Goal: Navigation & Orientation: Find specific page/section

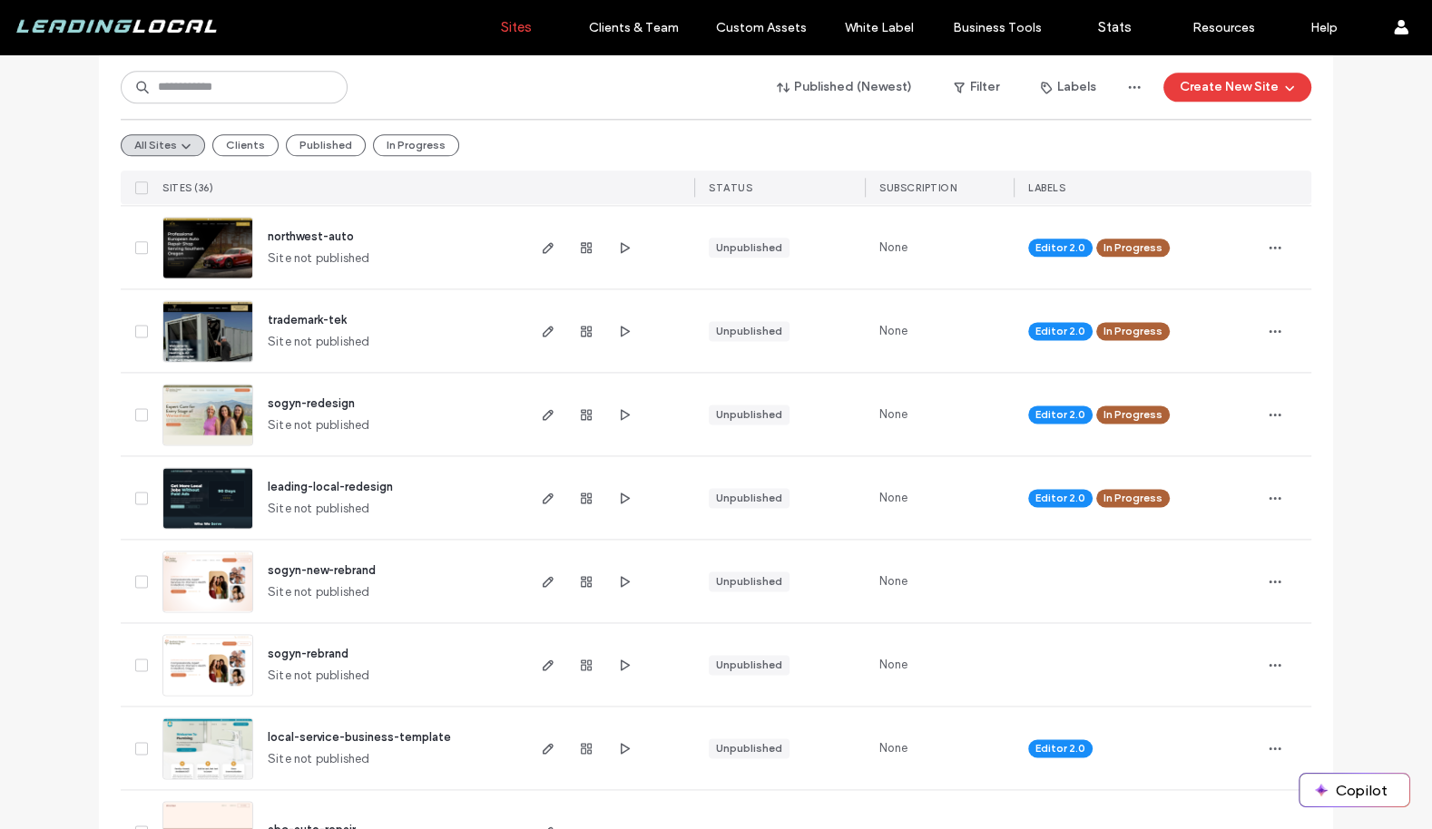
scroll to position [2223, 0]
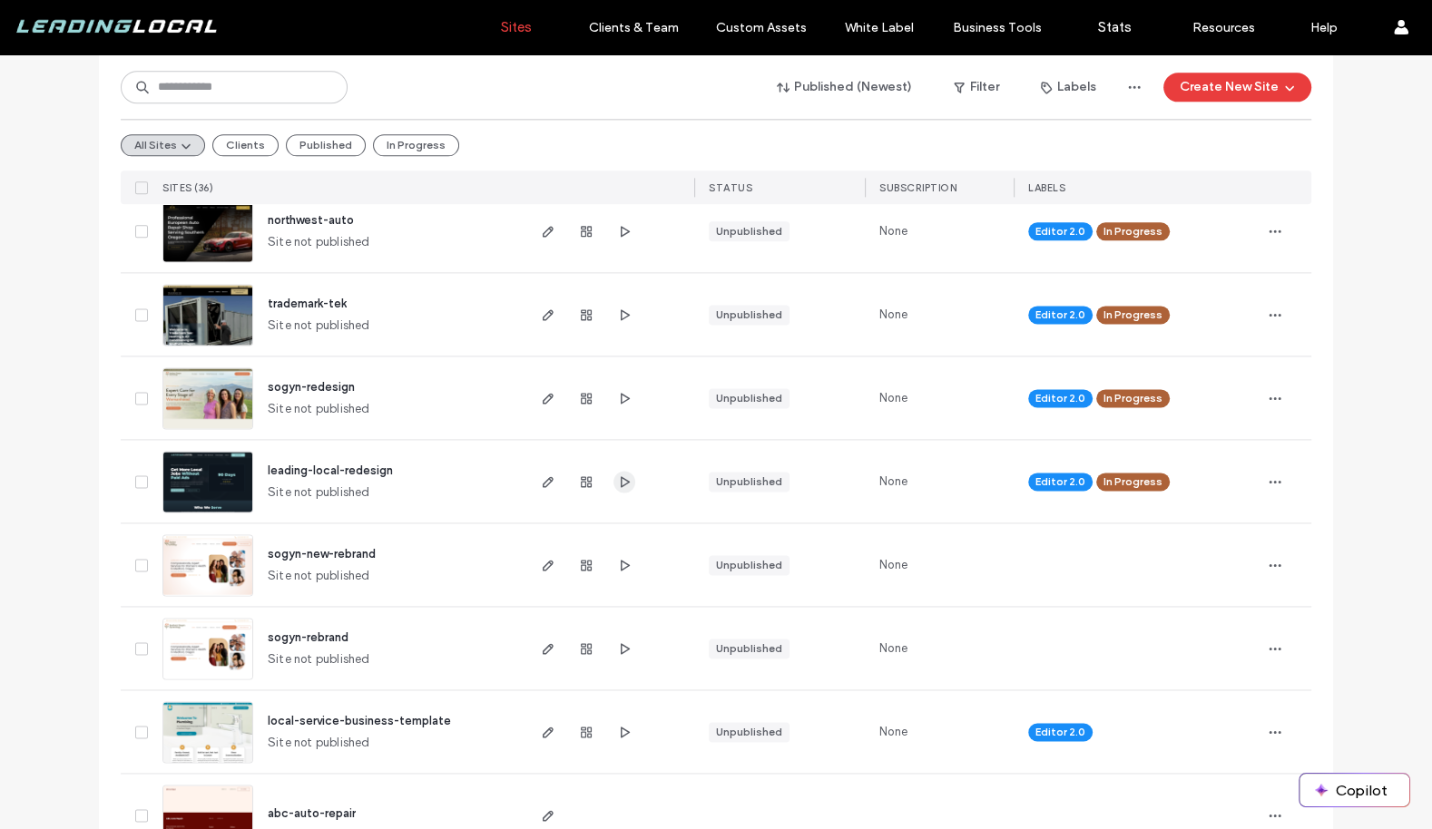
click at [619, 481] on icon "button" at bounding box center [624, 482] width 15 height 15
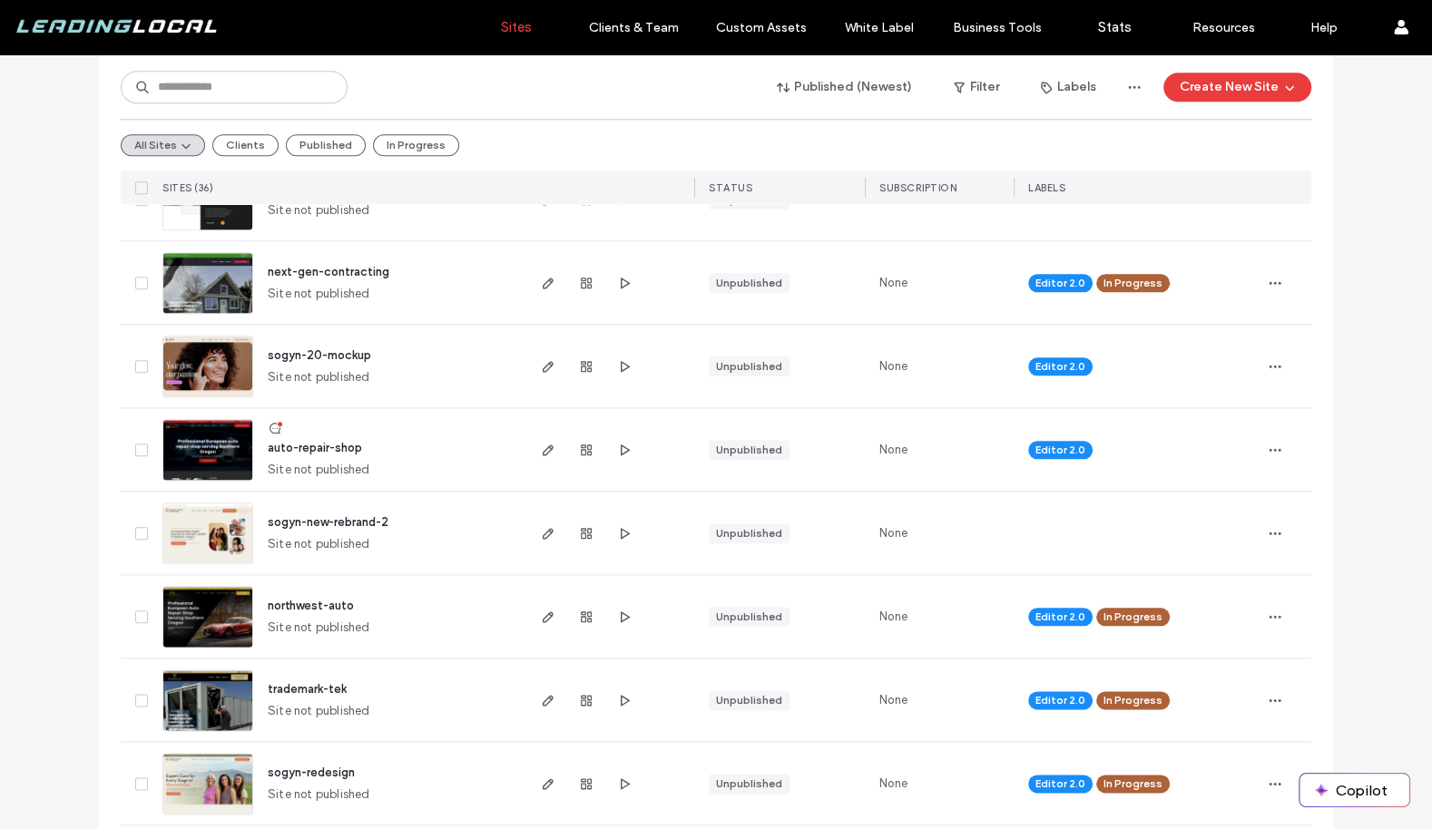
scroll to position [1820, 0]
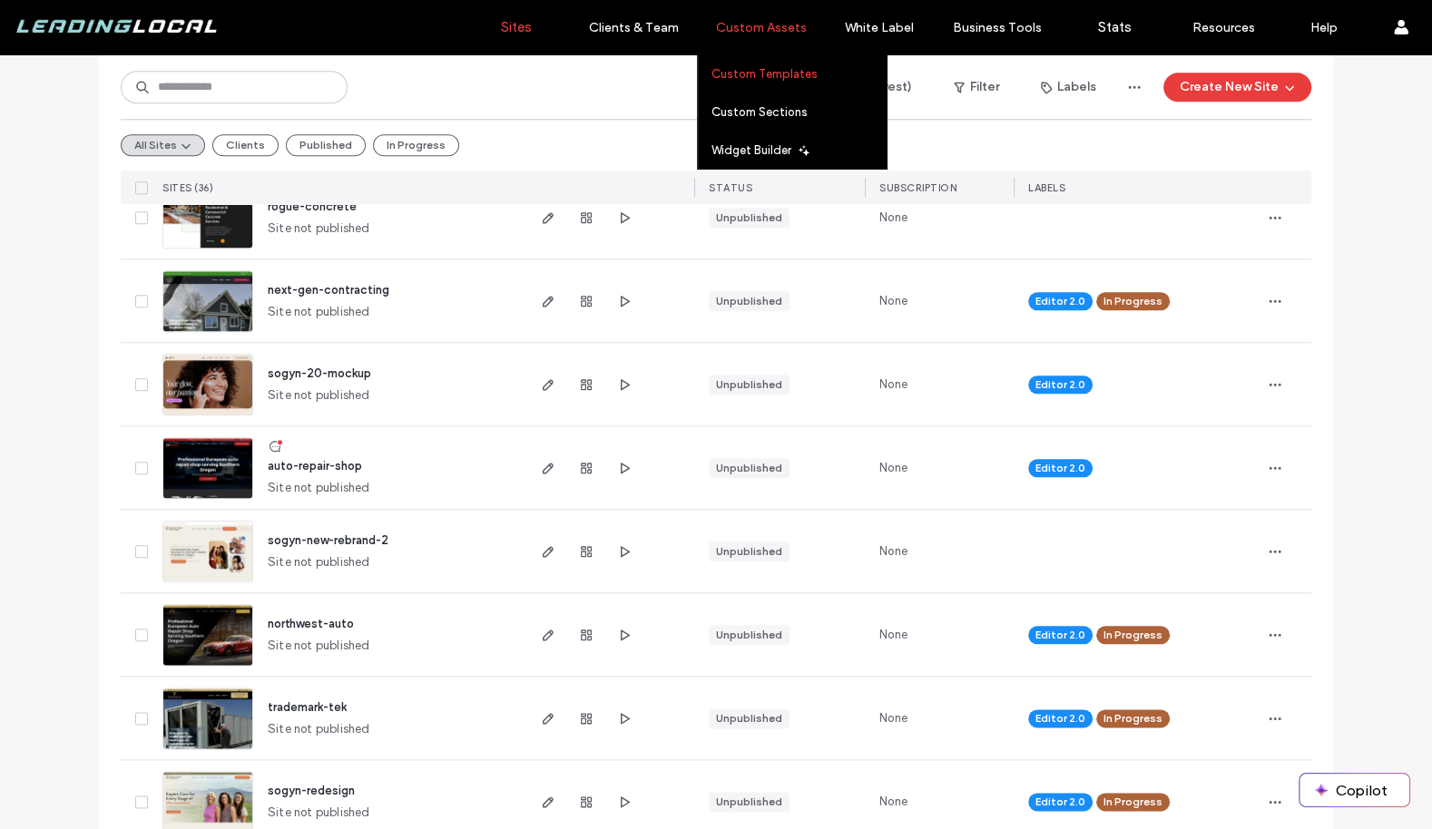
click at [759, 72] on label "Custom Templates" at bounding box center [764, 74] width 106 height 14
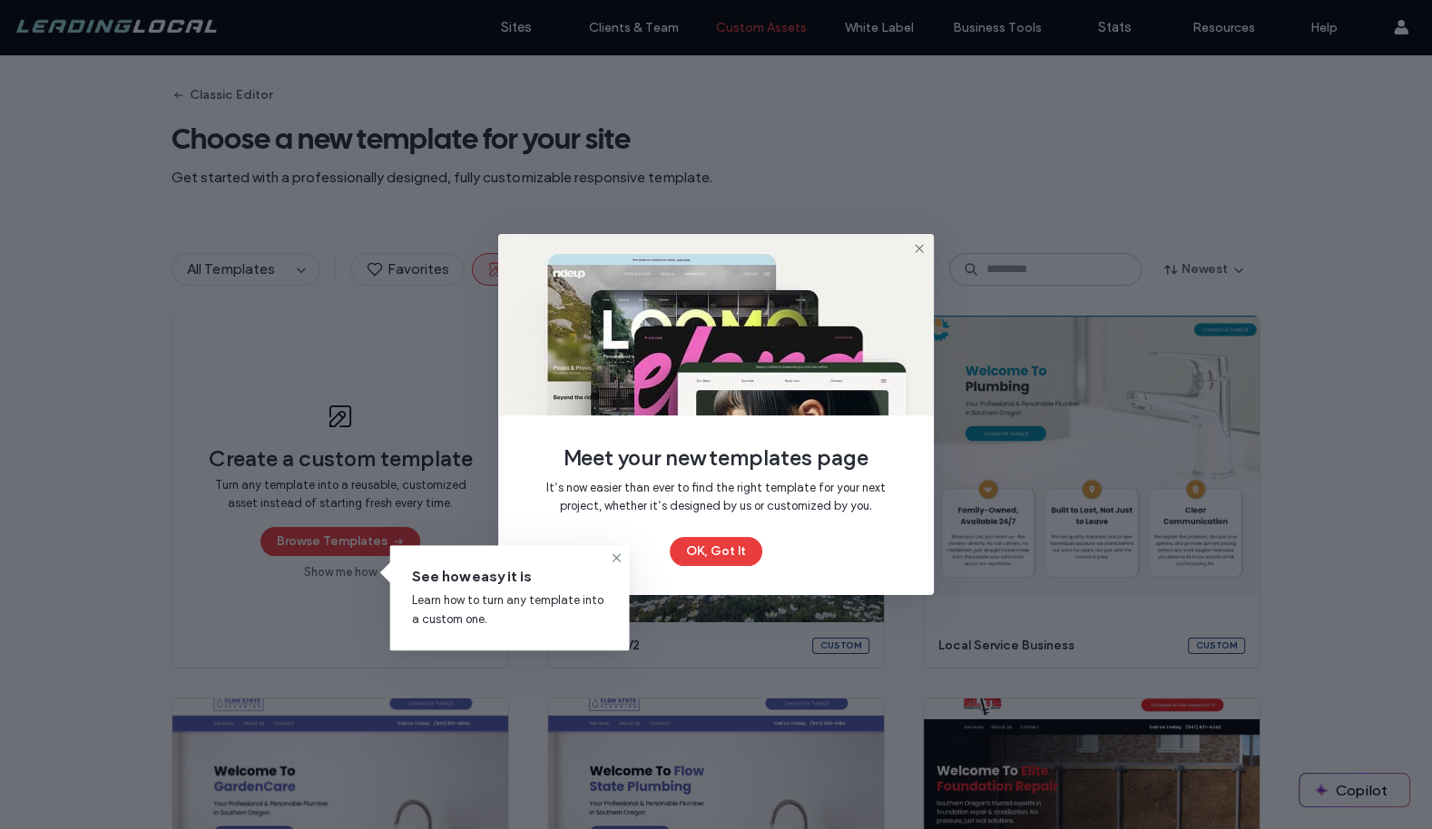
click at [917, 250] on icon at bounding box center [919, 248] width 15 height 15
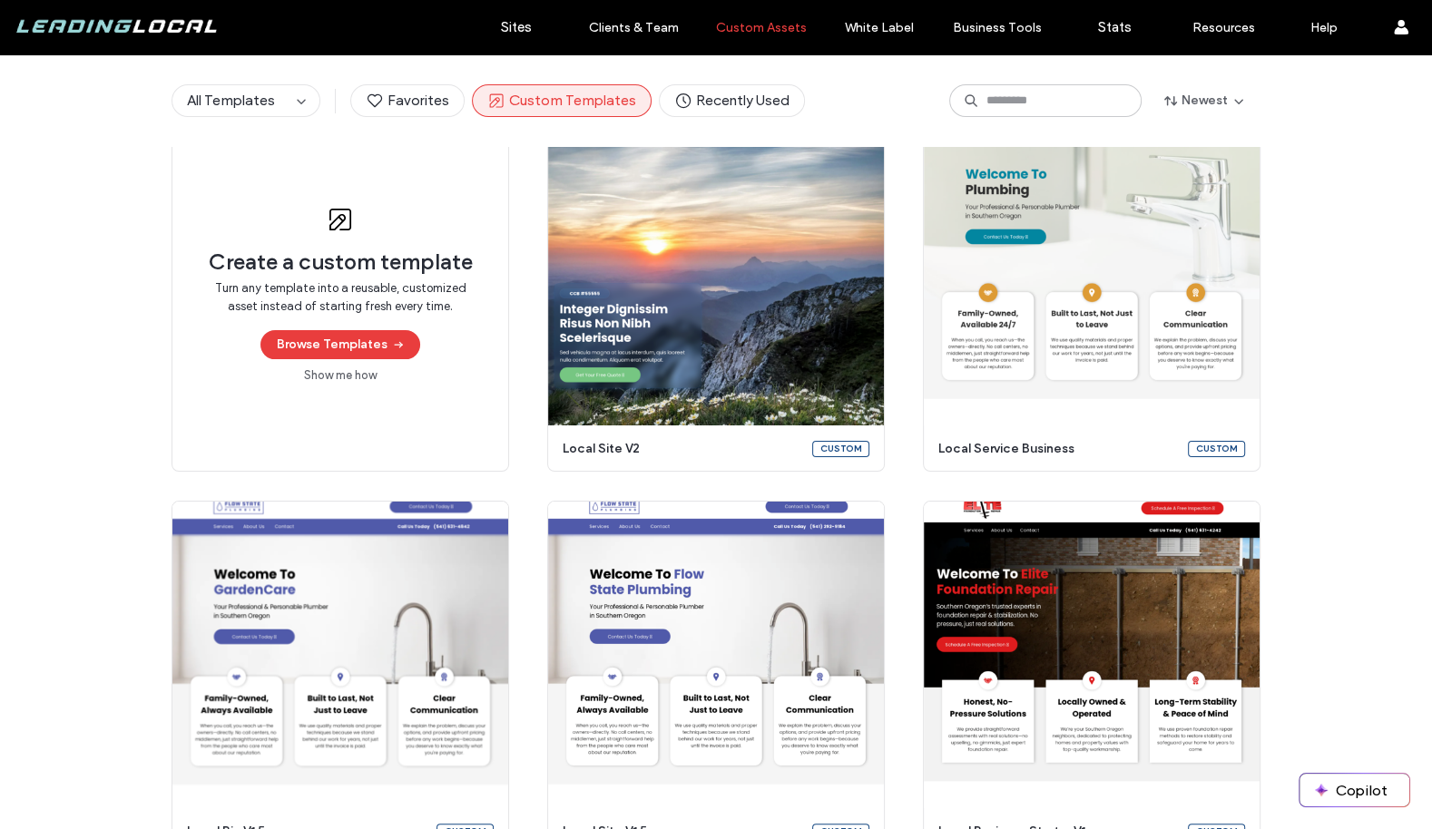
scroll to position [152, 0]
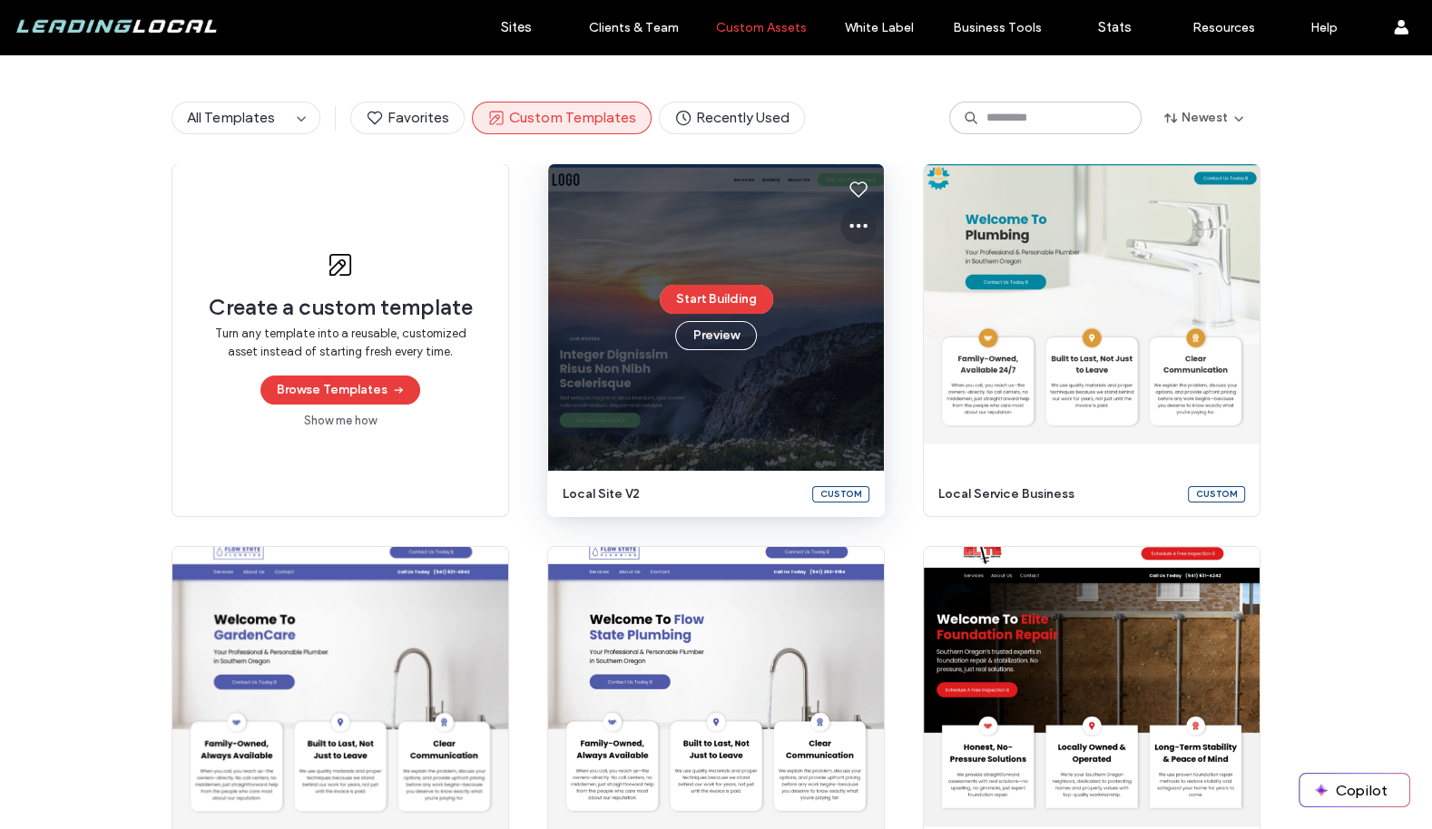
click at [855, 218] on icon at bounding box center [859, 226] width 22 height 22
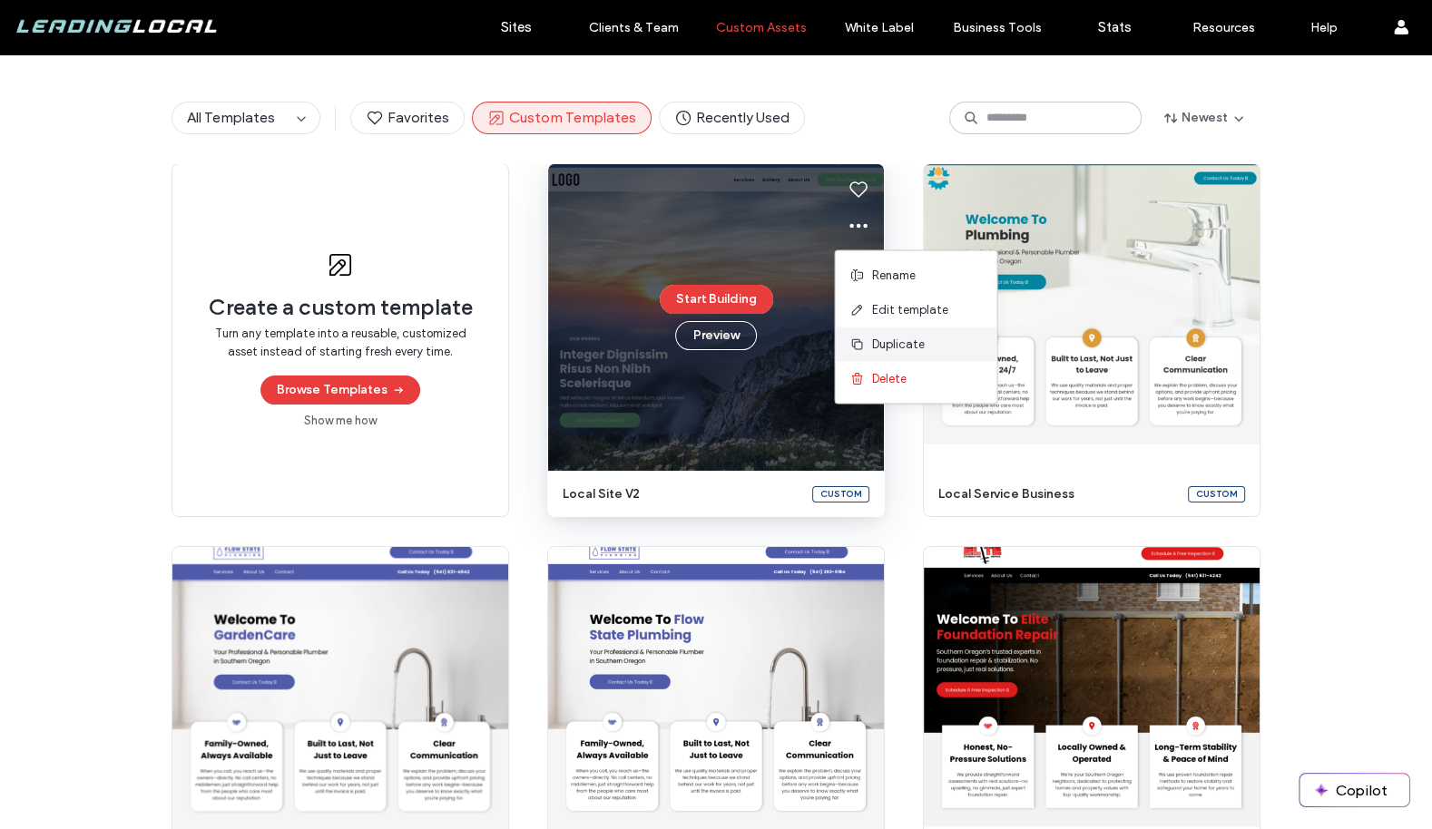
click at [891, 336] on span "Duplicate" at bounding box center [897, 345] width 53 height 18
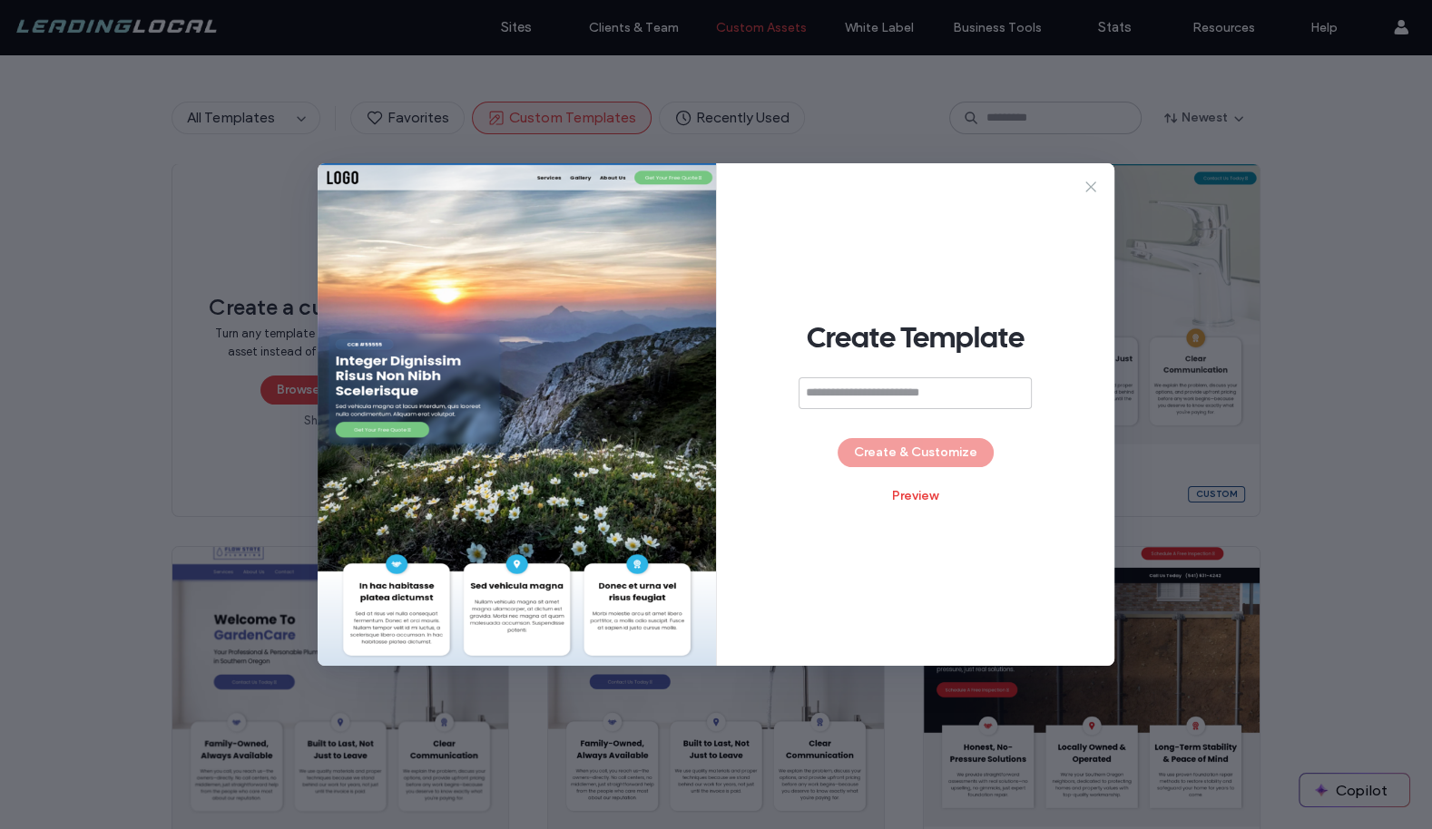
click at [1093, 180] on icon at bounding box center [1091, 187] width 18 height 18
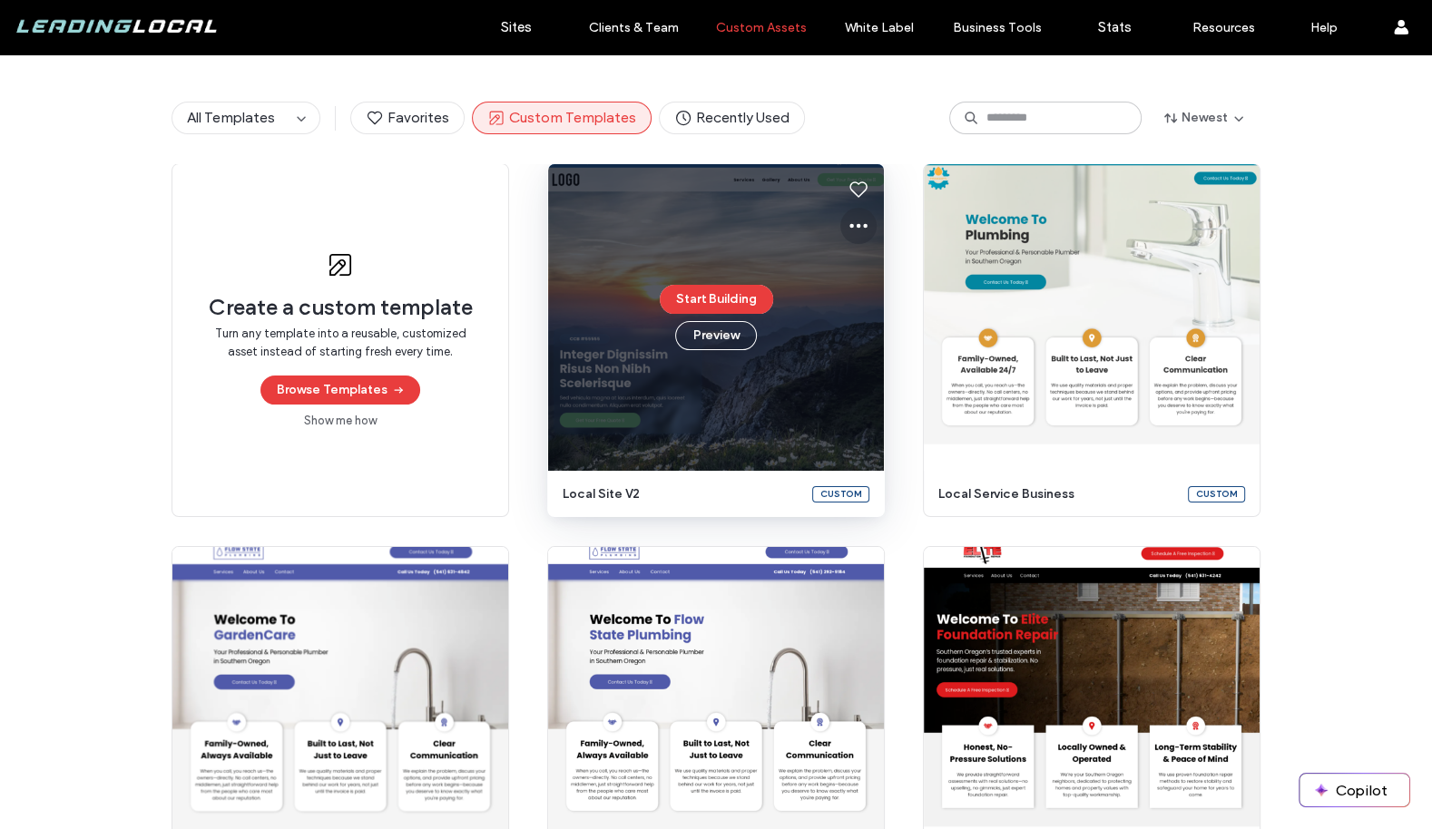
click at [850, 220] on icon at bounding box center [859, 226] width 22 height 22
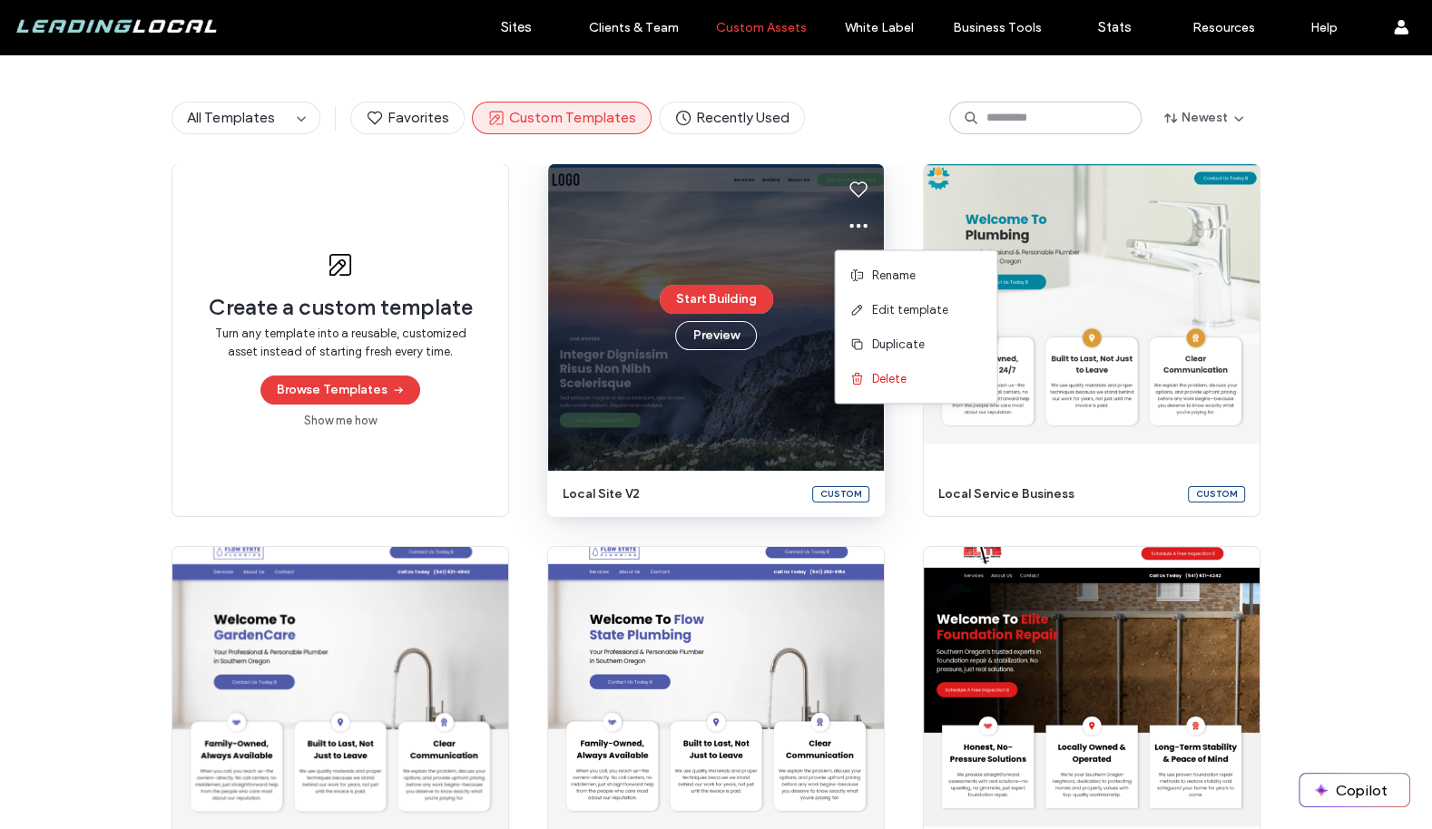
click at [885, 142] on div "All Templates Favorites Custom Templates Recently Used Newest" at bounding box center [716, 118] width 1089 height 91
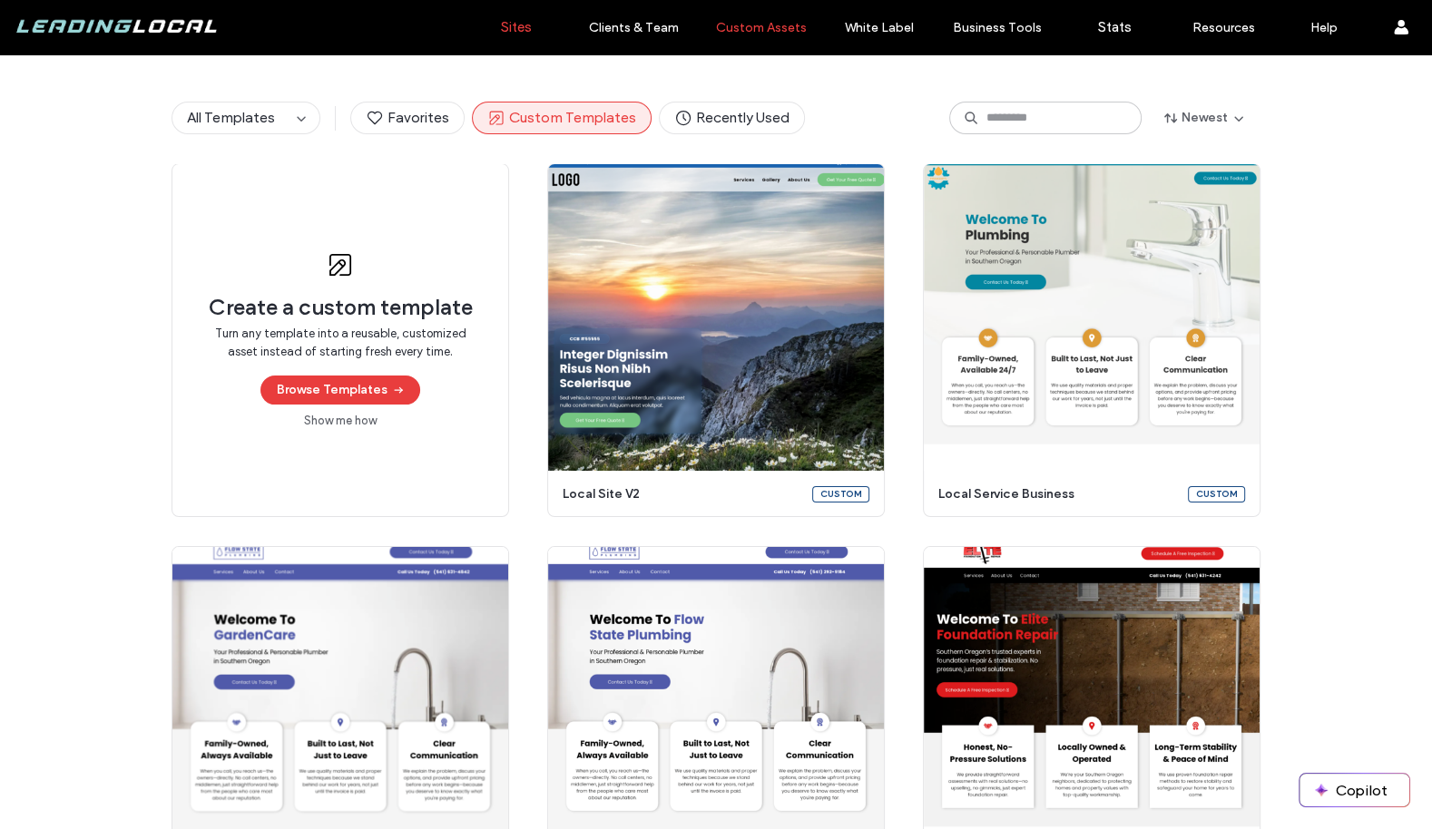
click at [511, 27] on label "Sites" at bounding box center [516, 27] width 31 height 16
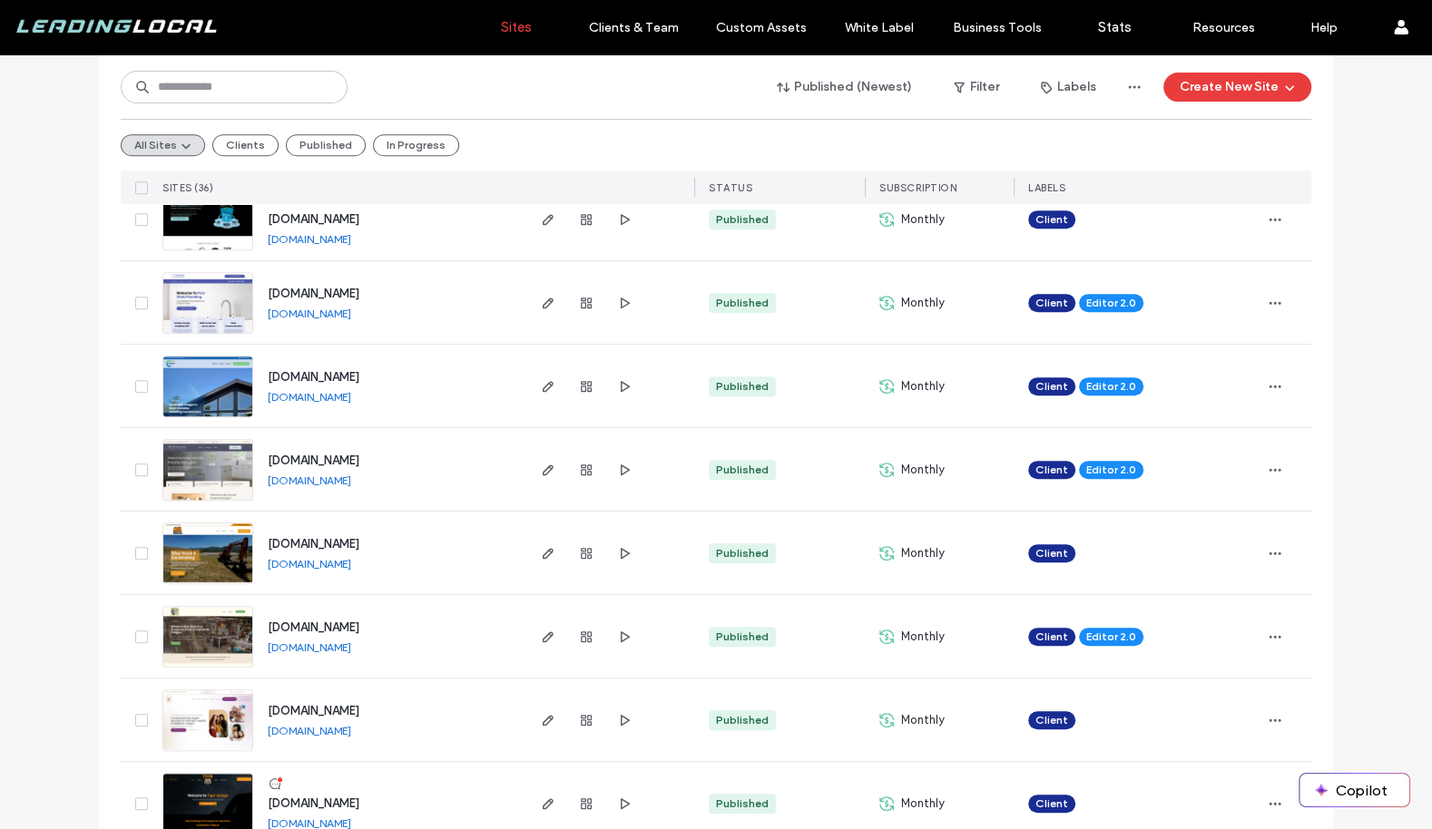
scroll to position [744, 0]
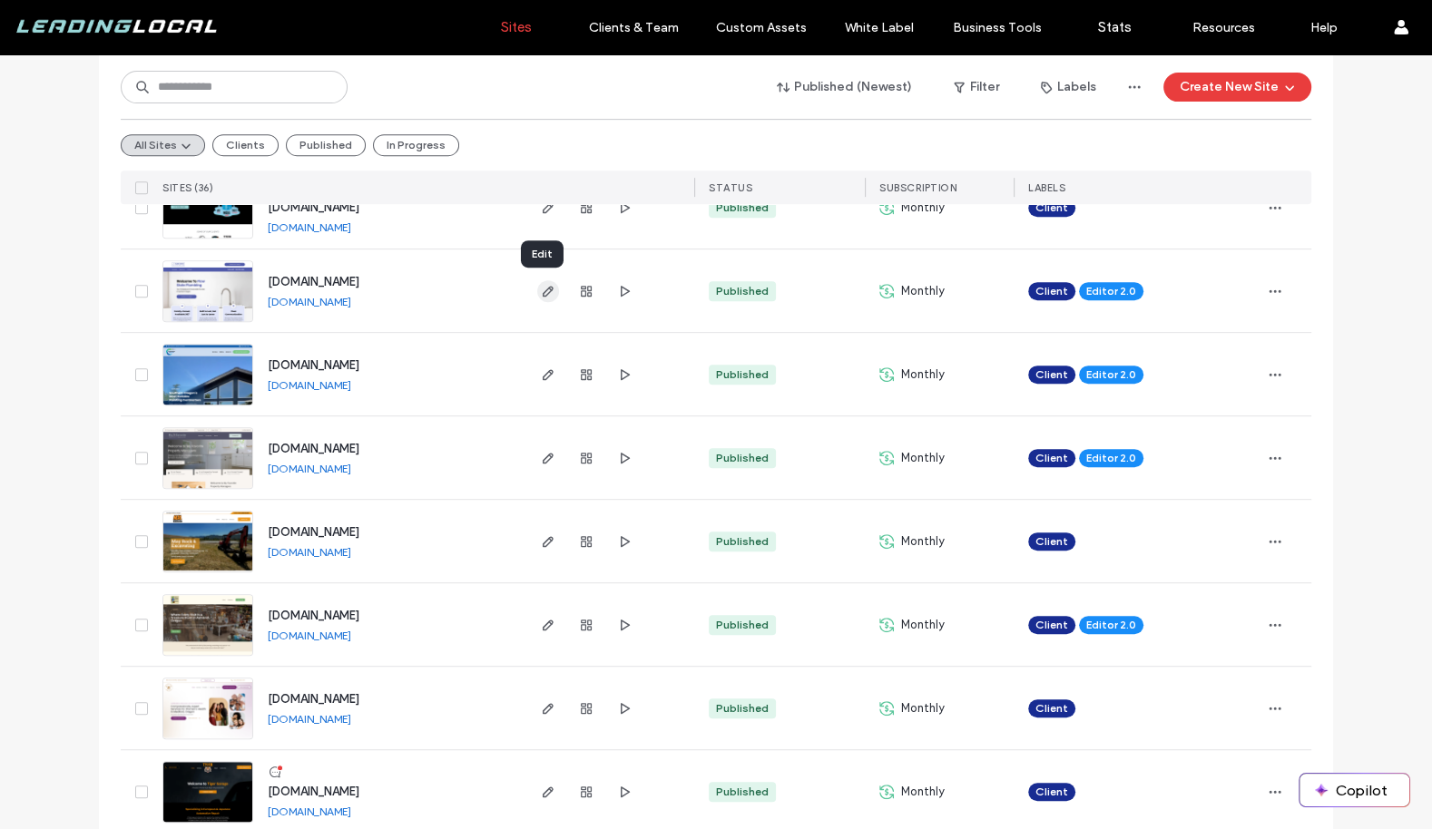
click at [543, 284] on icon "button" at bounding box center [548, 291] width 15 height 15
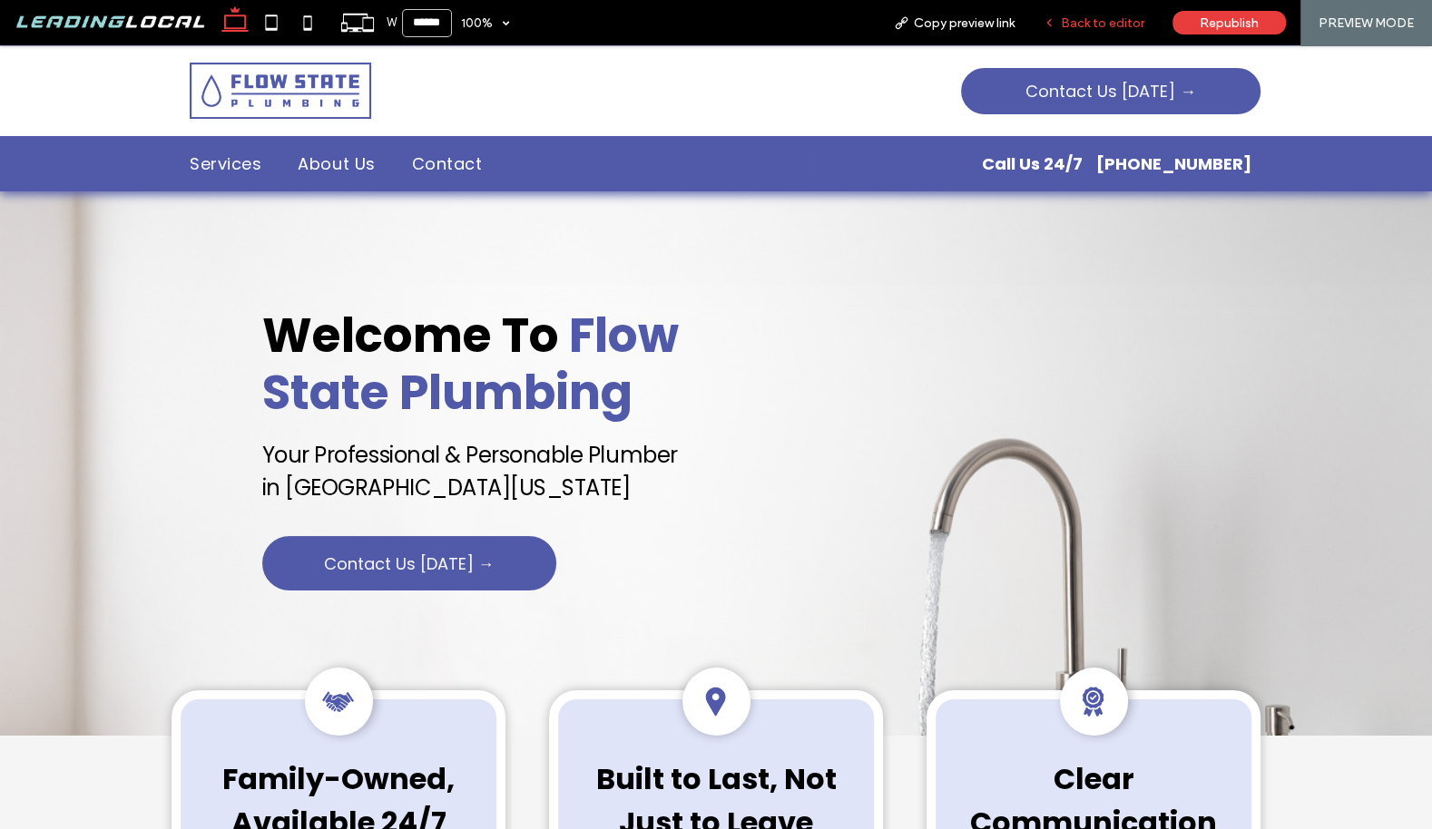
click at [1107, 32] on div "Back to editor" at bounding box center [1094, 22] width 130 height 45
click at [1092, 19] on span "Back to editor" at bounding box center [1102, 22] width 83 height 15
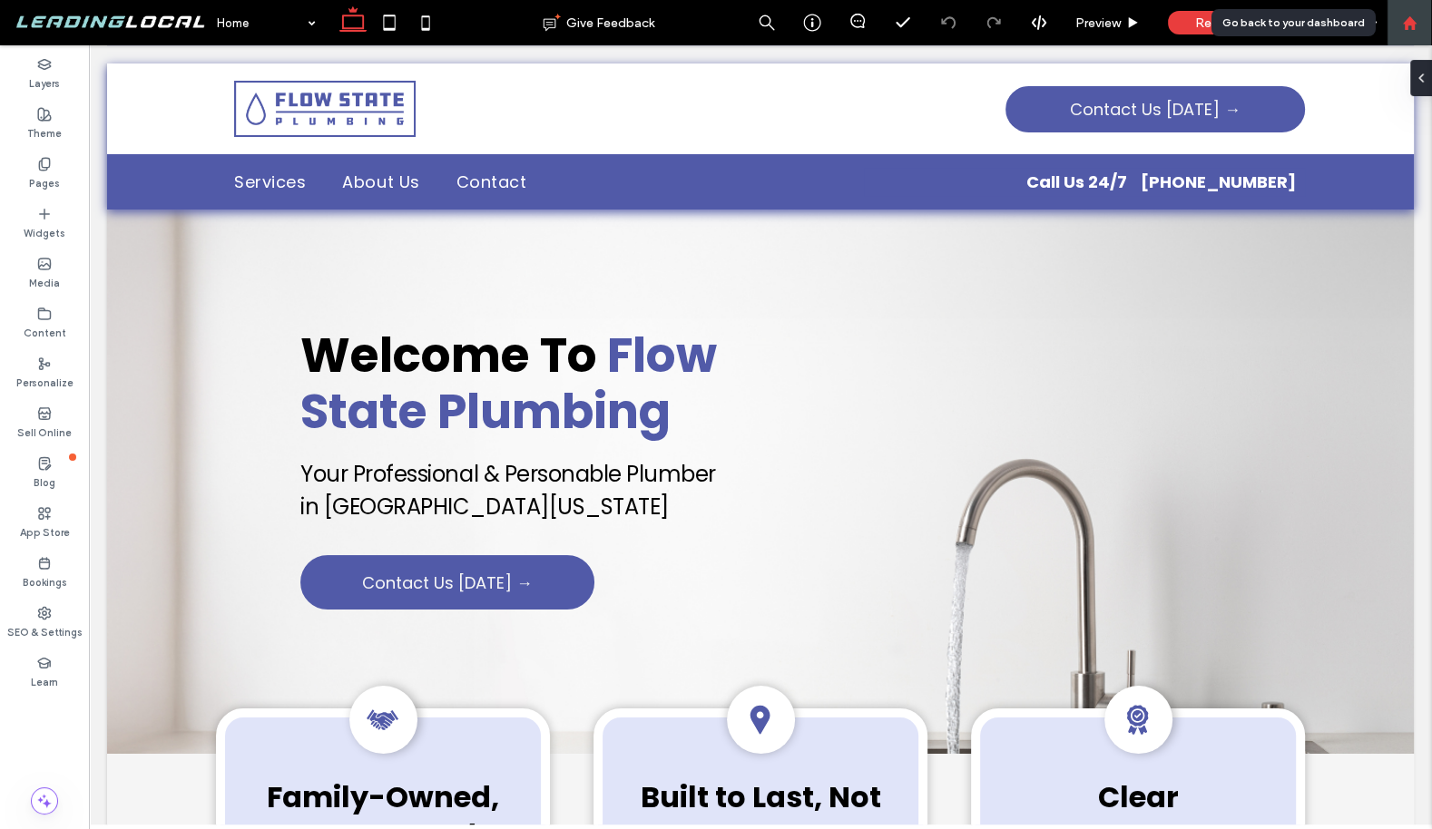
click at [1402, 15] on icon at bounding box center [1409, 22] width 15 height 15
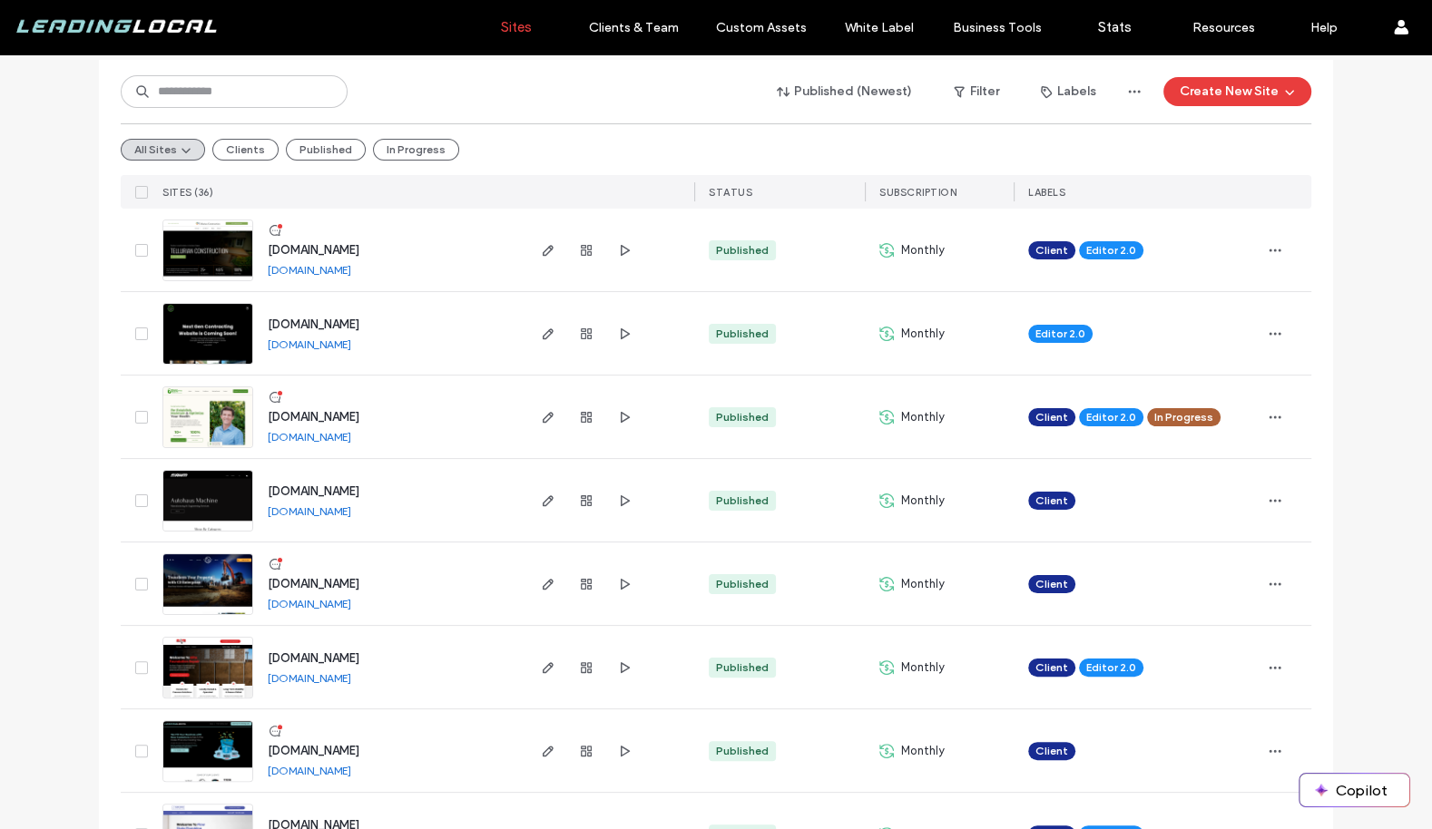
scroll to position [187, 0]
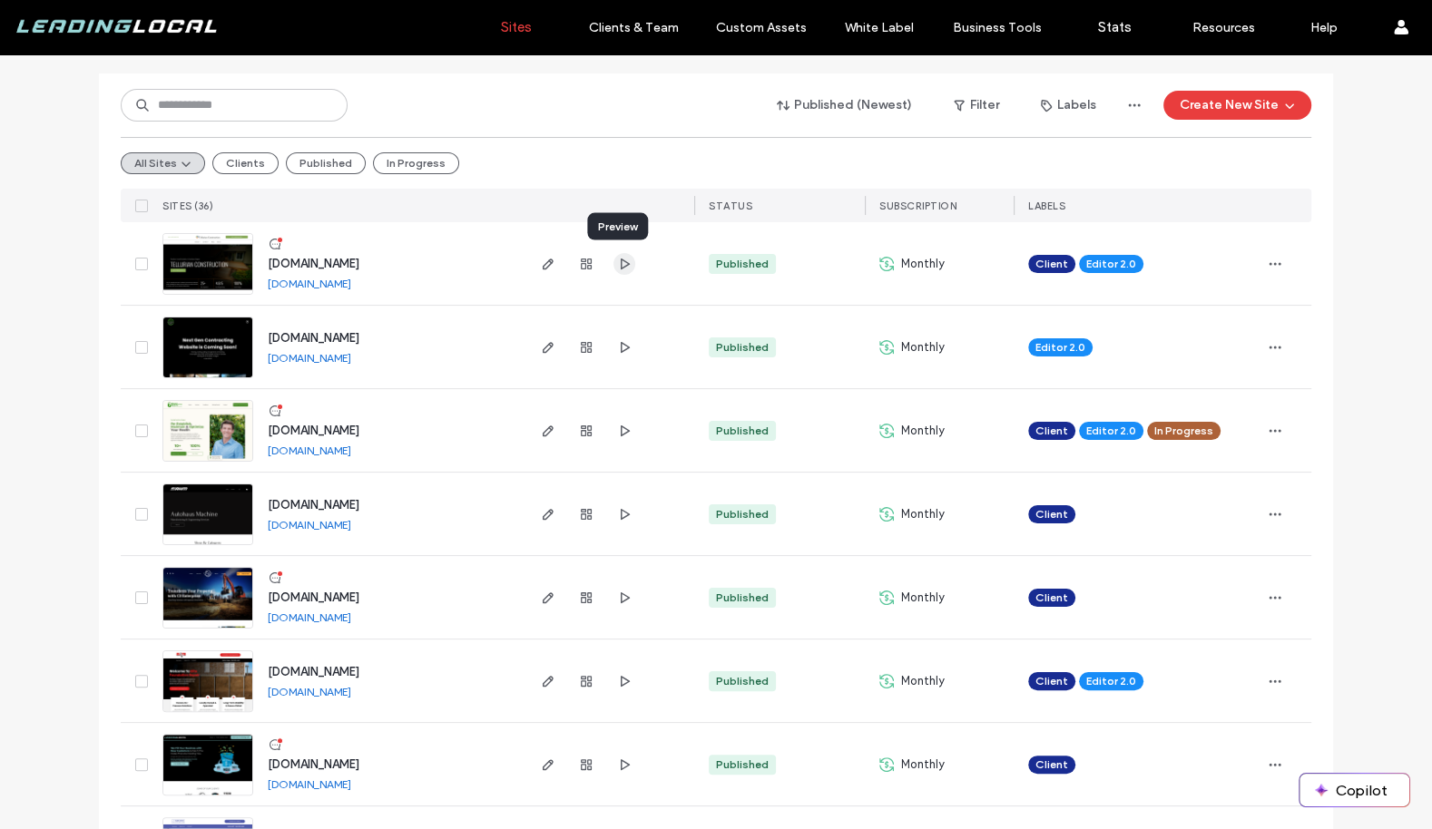
click at [618, 257] on icon "button" at bounding box center [624, 264] width 15 height 15
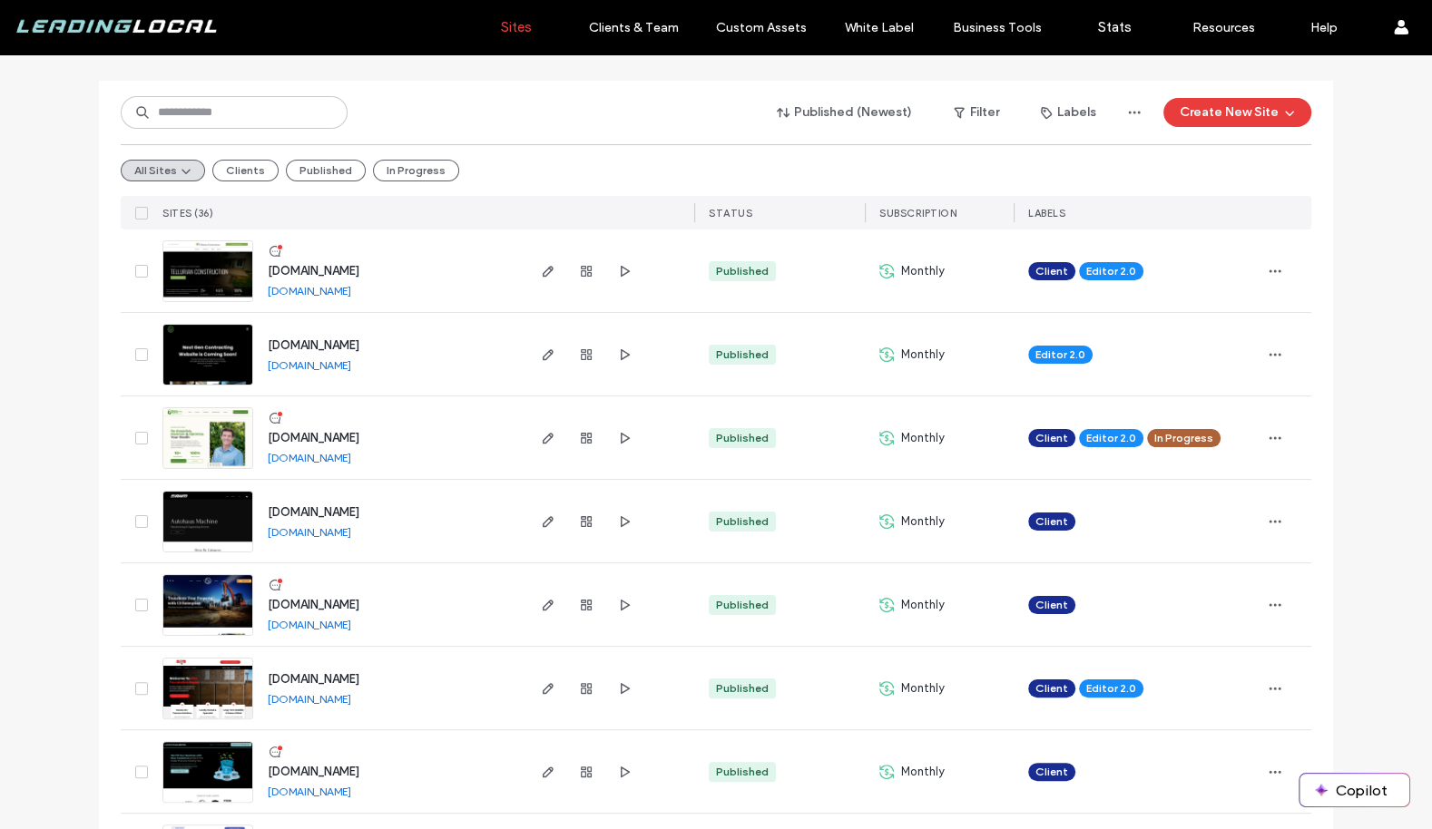
scroll to position [152, 0]
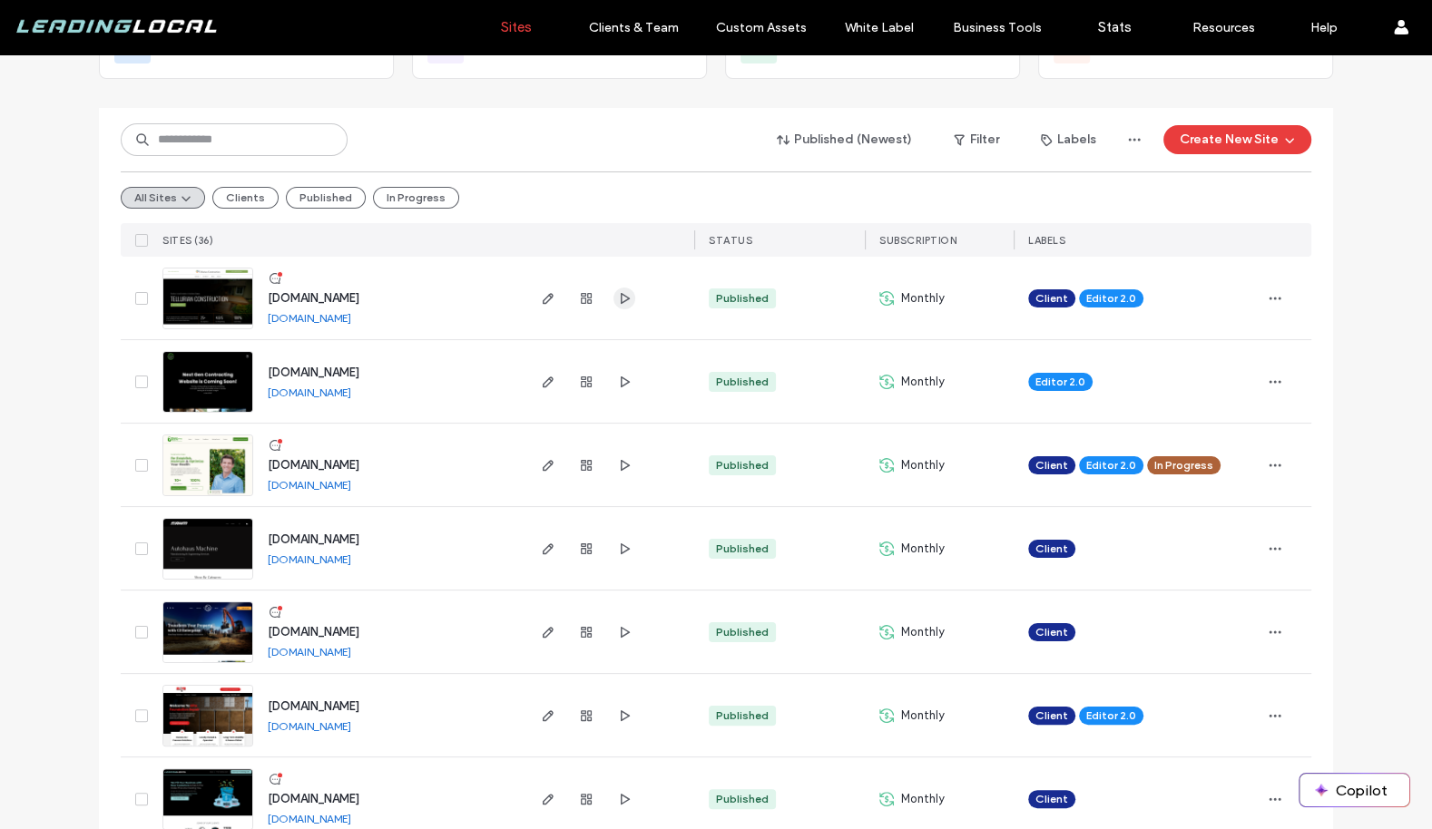
click at [617, 297] on icon "button" at bounding box center [624, 298] width 15 height 15
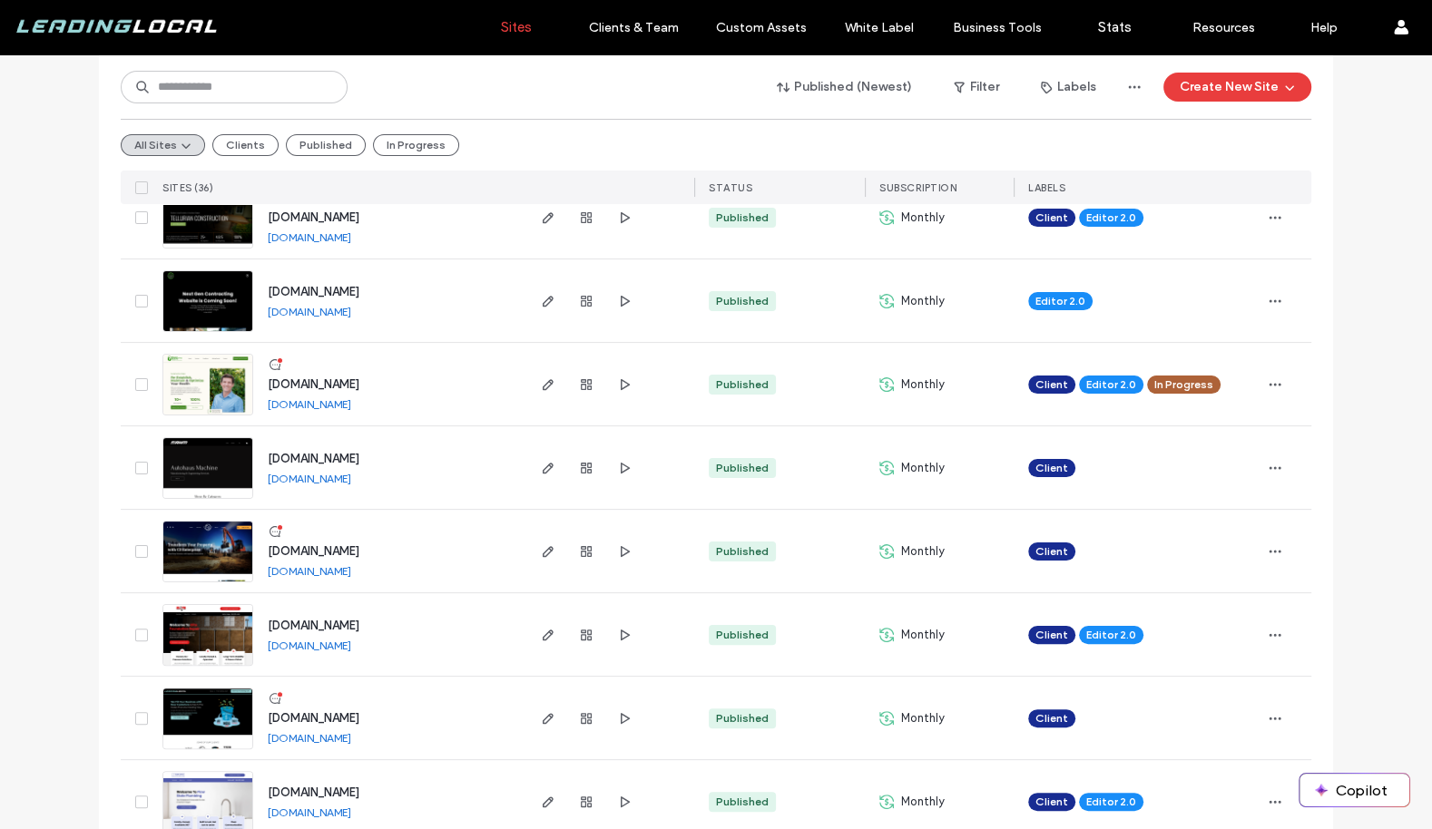
scroll to position [260, 0]
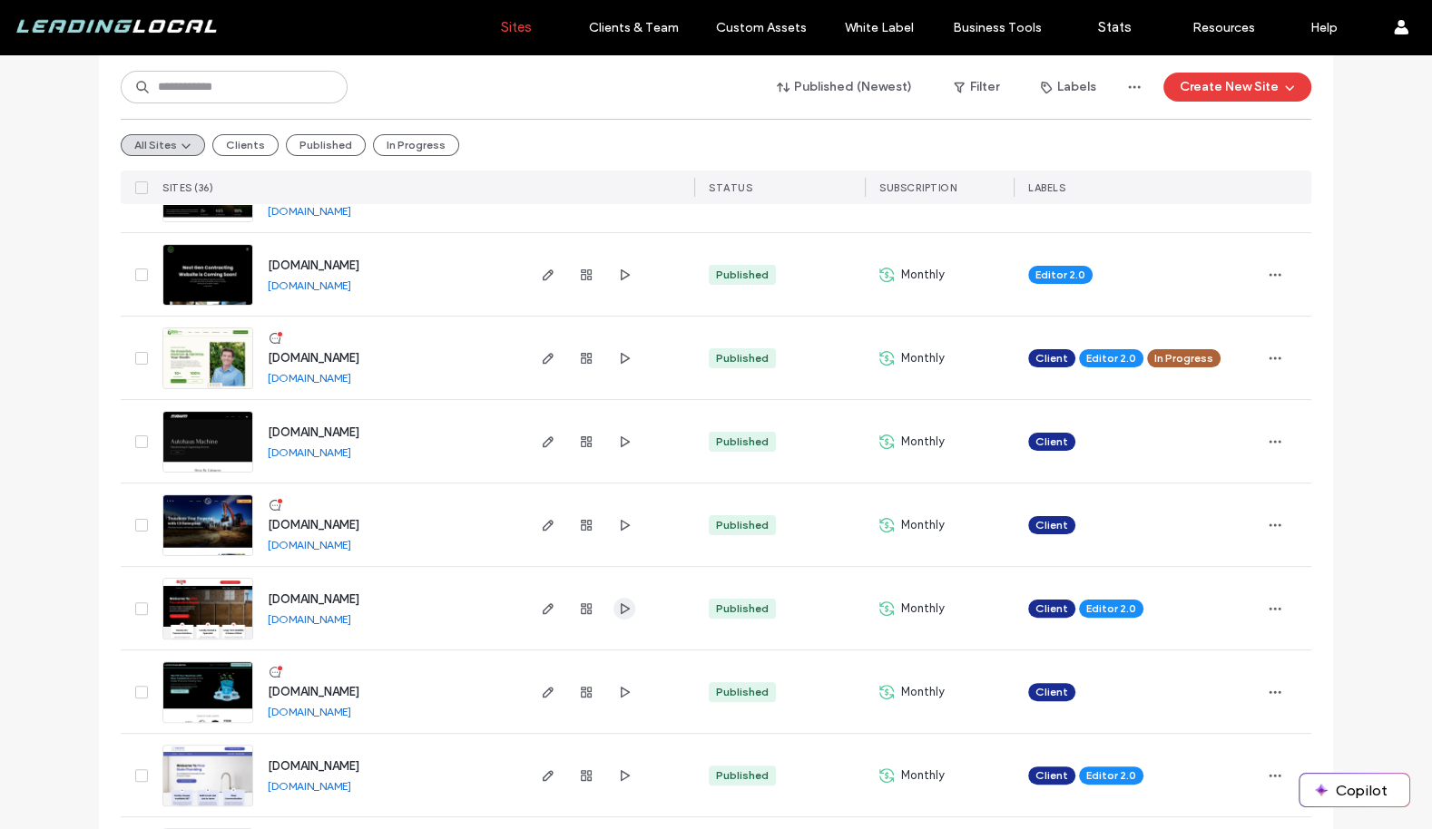
click at [617, 602] on icon "button" at bounding box center [624, 609] width 15 height 15
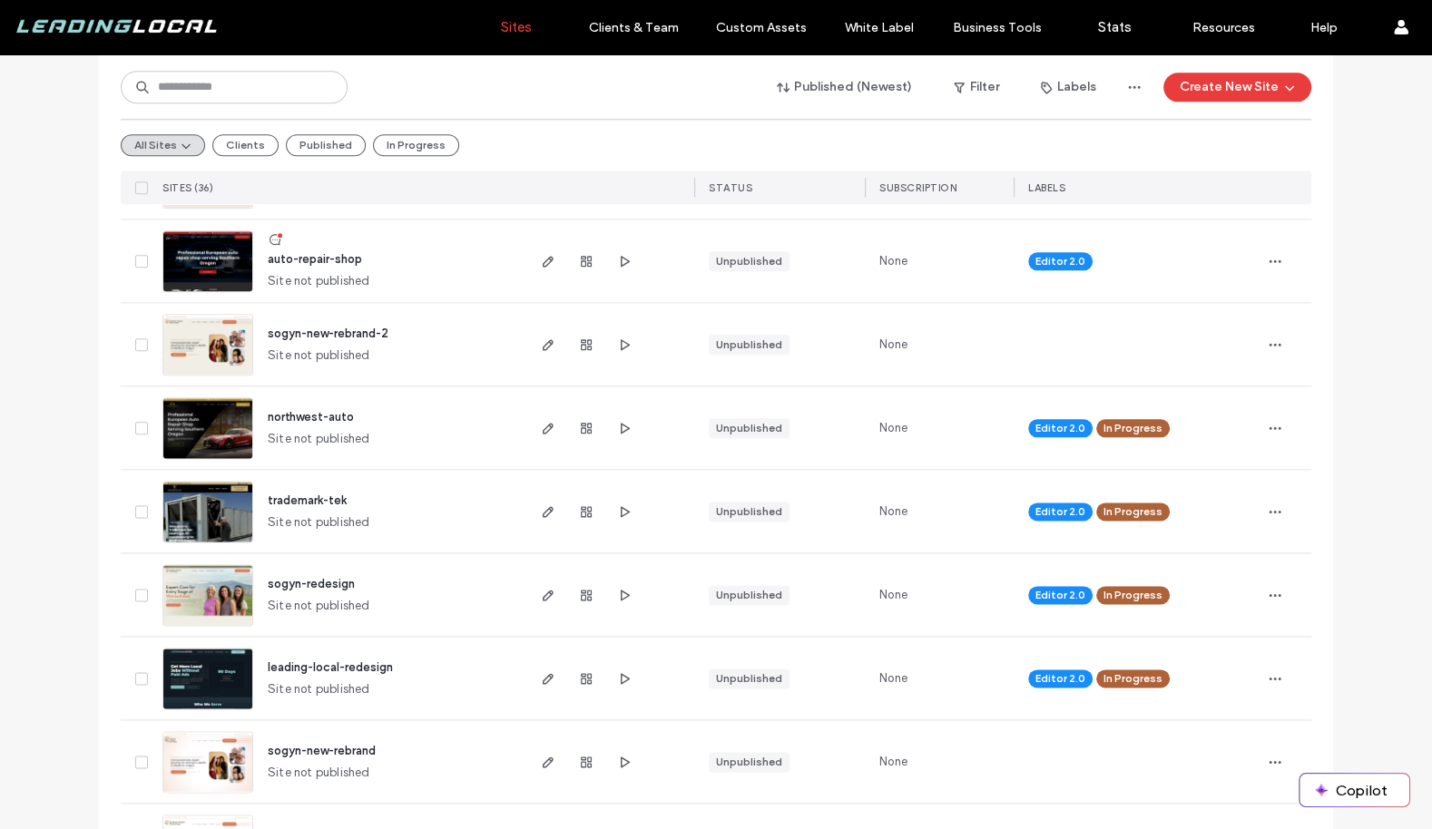
scroll to position [2007, 0]
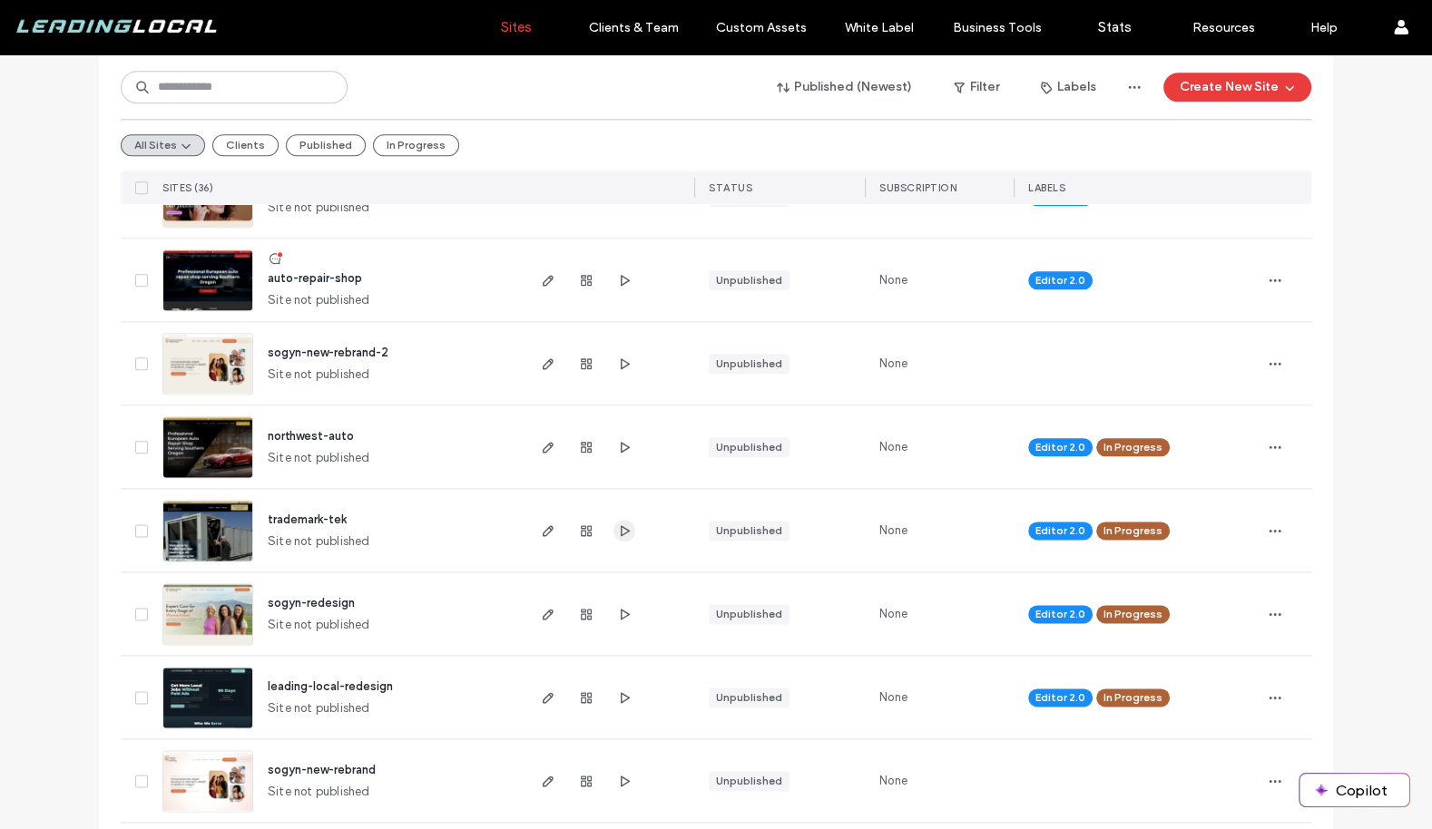
click at [628, 520] on span "button" at bounding box center [624, 531] width 22 height 22
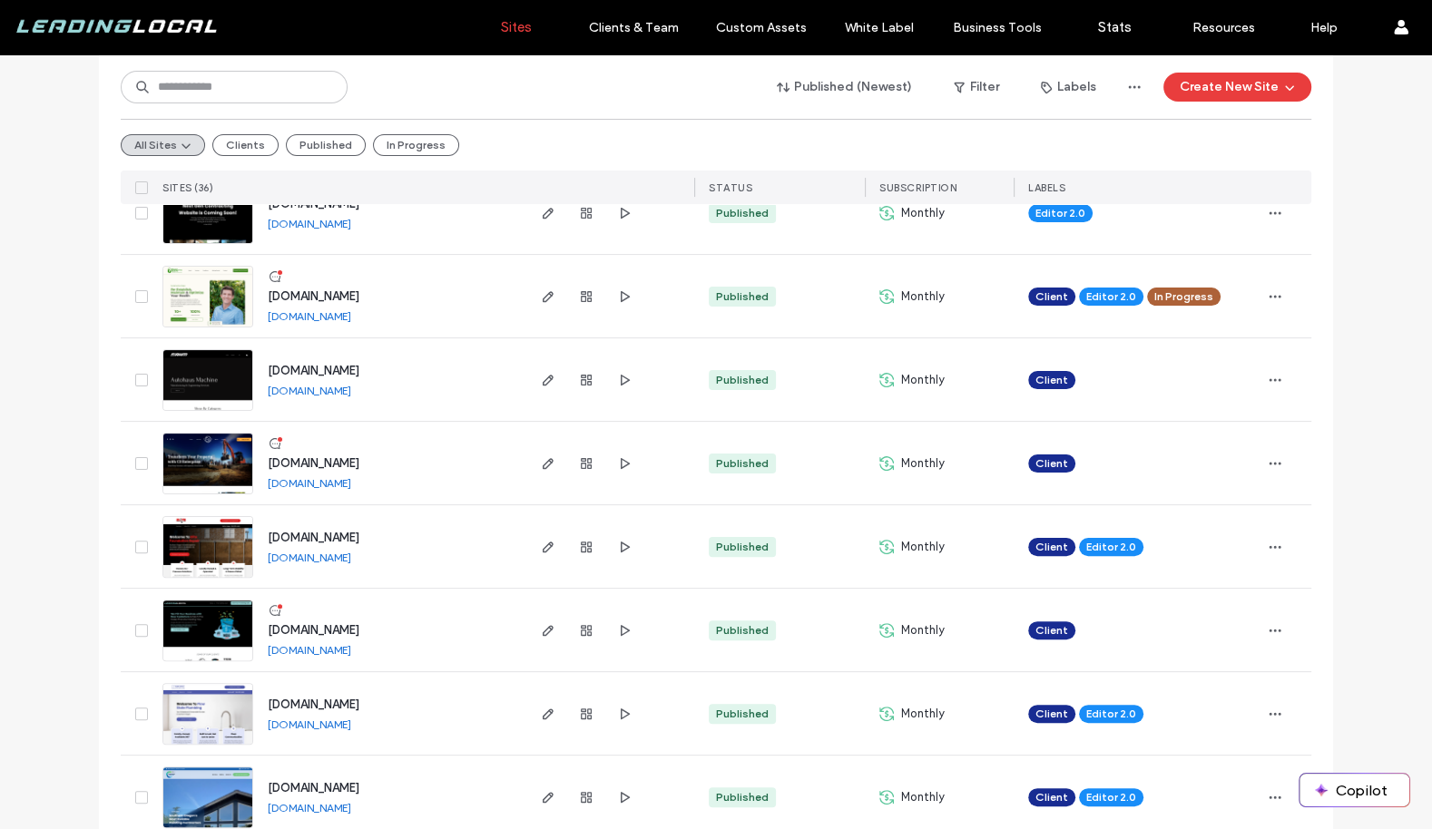
scroll to position [0, 0]
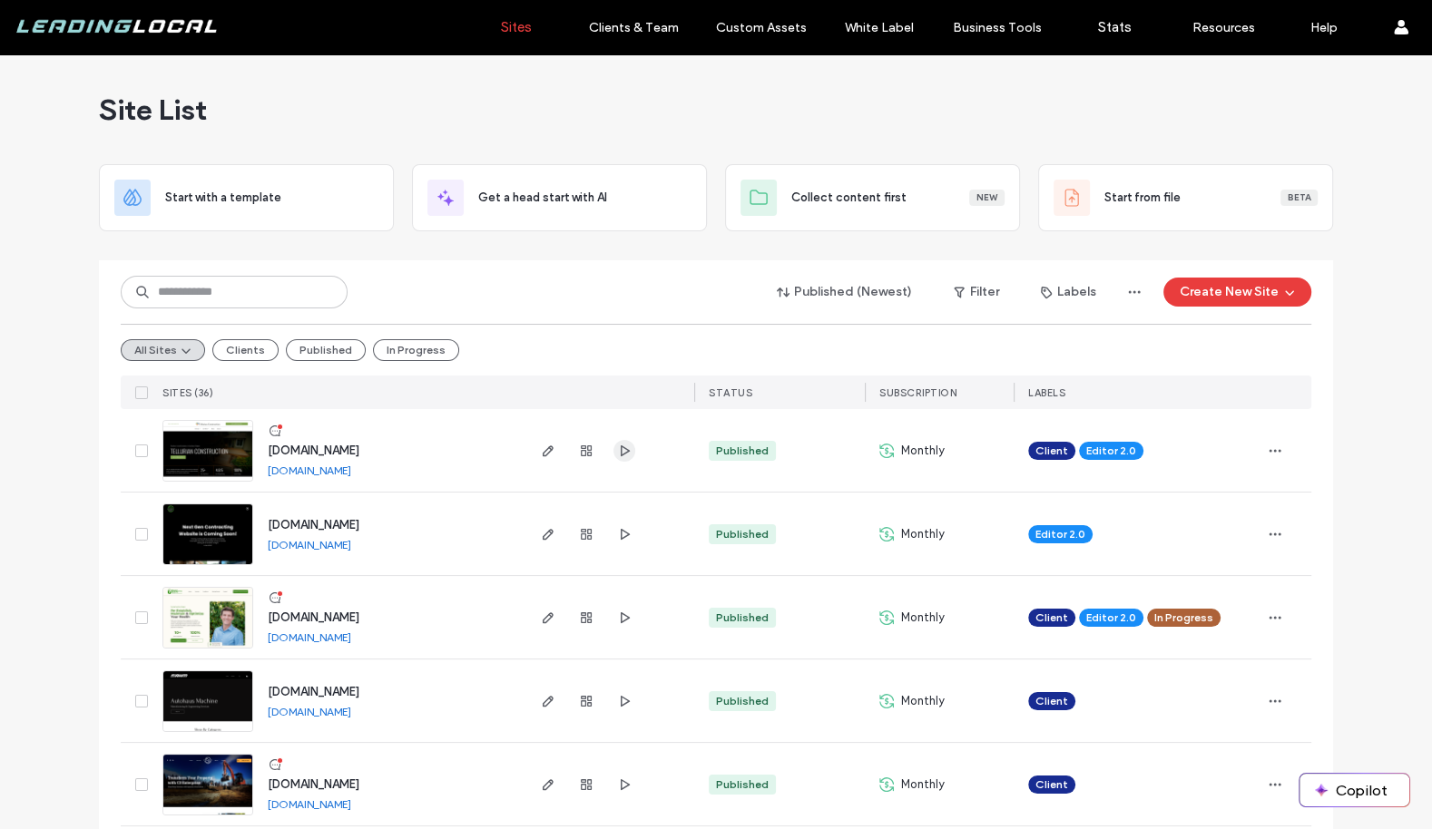
click at [623, 444] on icon "button" at bounding box center [624, 451] width 15 height 15
